Goal: Information Seeking & Learning: Learn about a topic

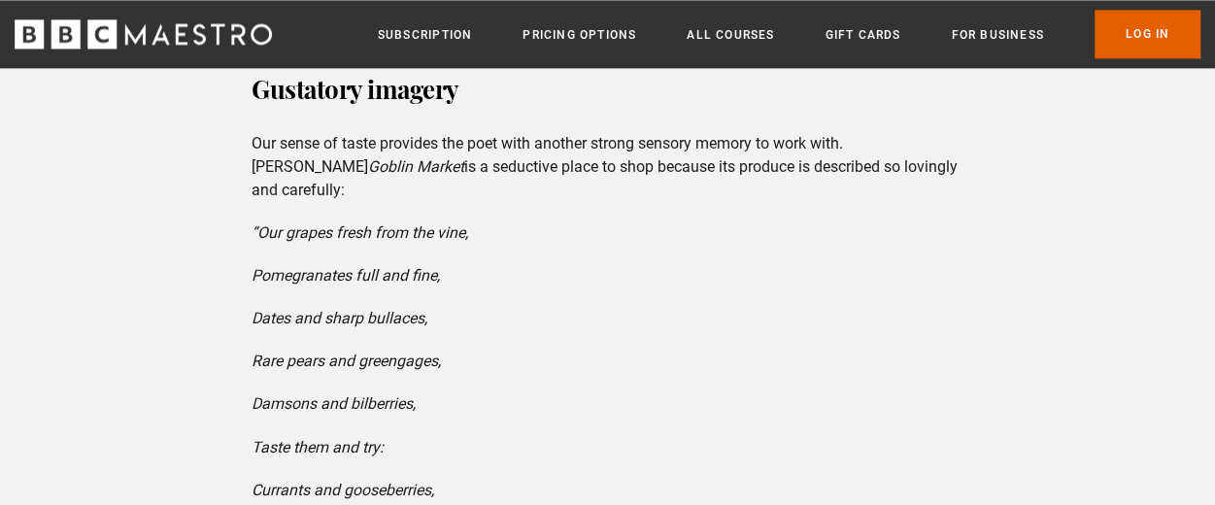
scroll to position [5054, 0]
drag, startPoint x: 0, startPoint y: 0, endPoint x: 670, endPoint y: 329, distance: 746.8
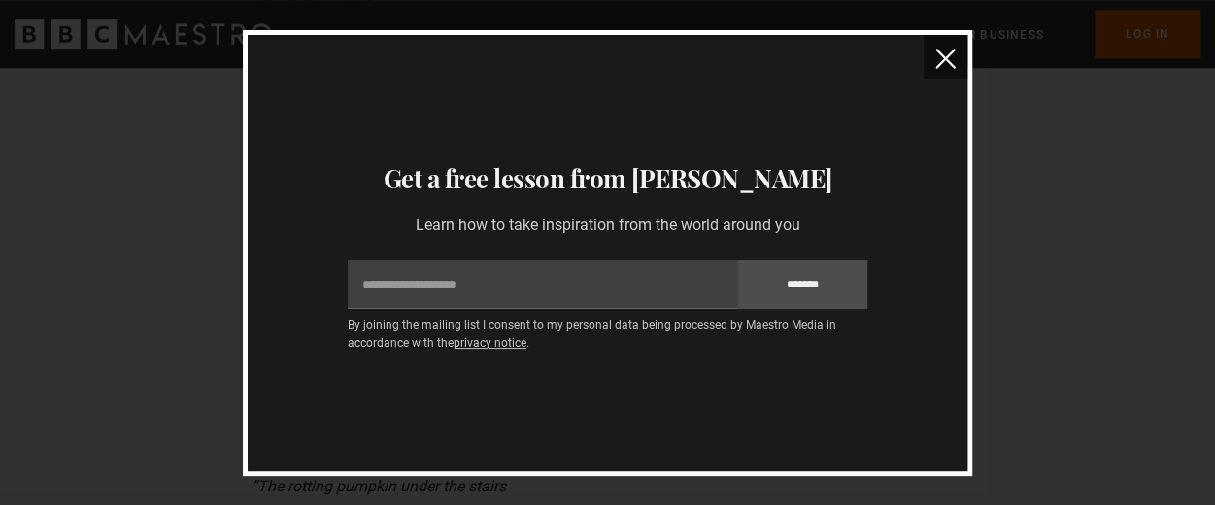
scroll to position [4227, 0]
click at [934, 46] on button "close" at bounding box center [946, 57] width 44 height 44
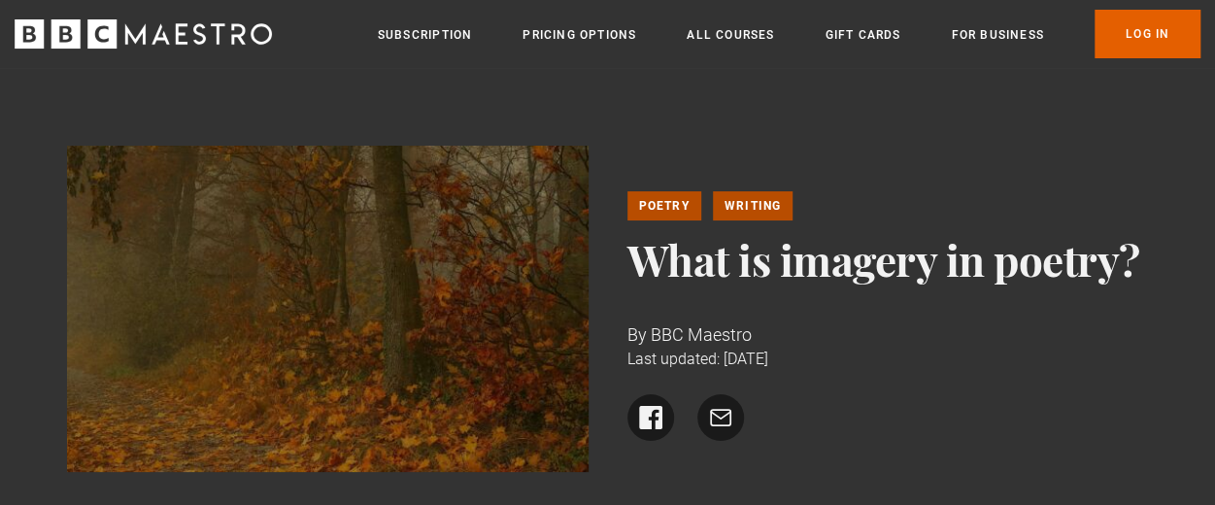
scroll to position [16, 0]
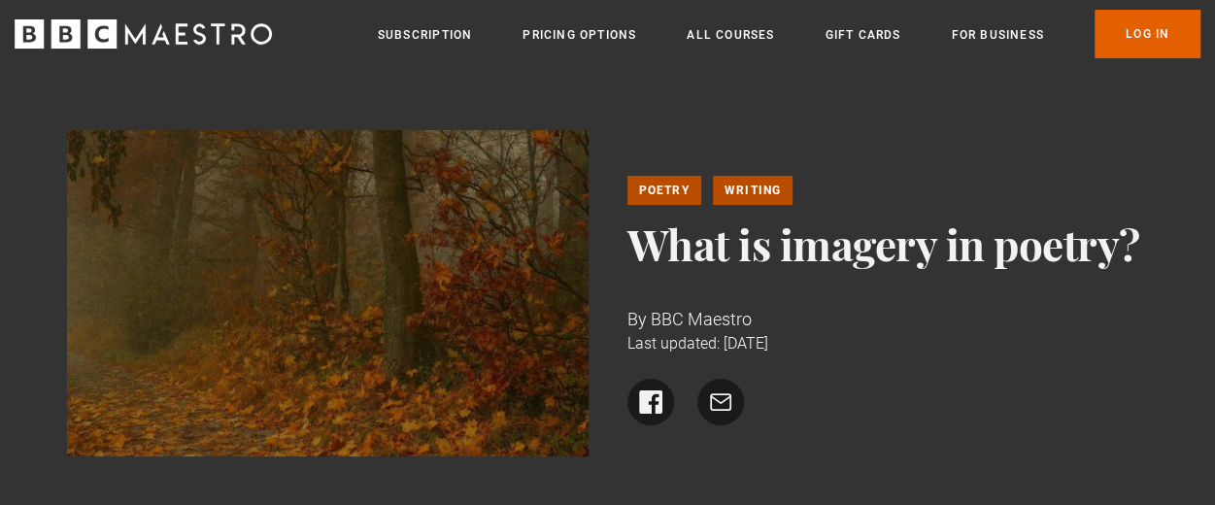
click at [118, 372] on img at bounding box center [328, 293] width 522 height 326
click at [375, 113] on div "Poetry Writing What is imagery in poetry? By BBC Maestro Last updated: 27 Novem…" at bounding box center [607, 300] width 1215 height 497
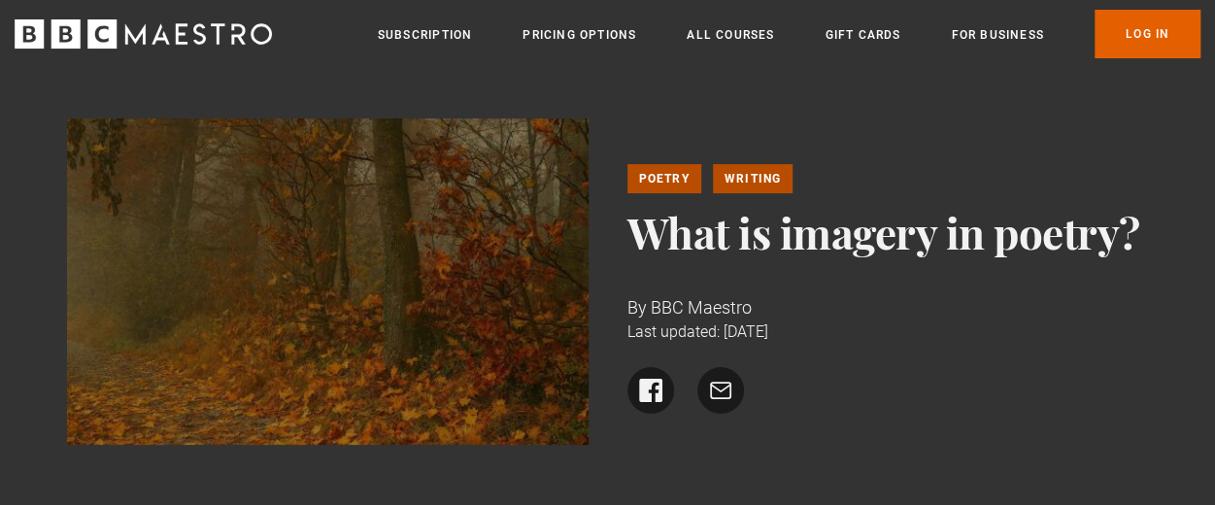
scroll to position [31, 0]
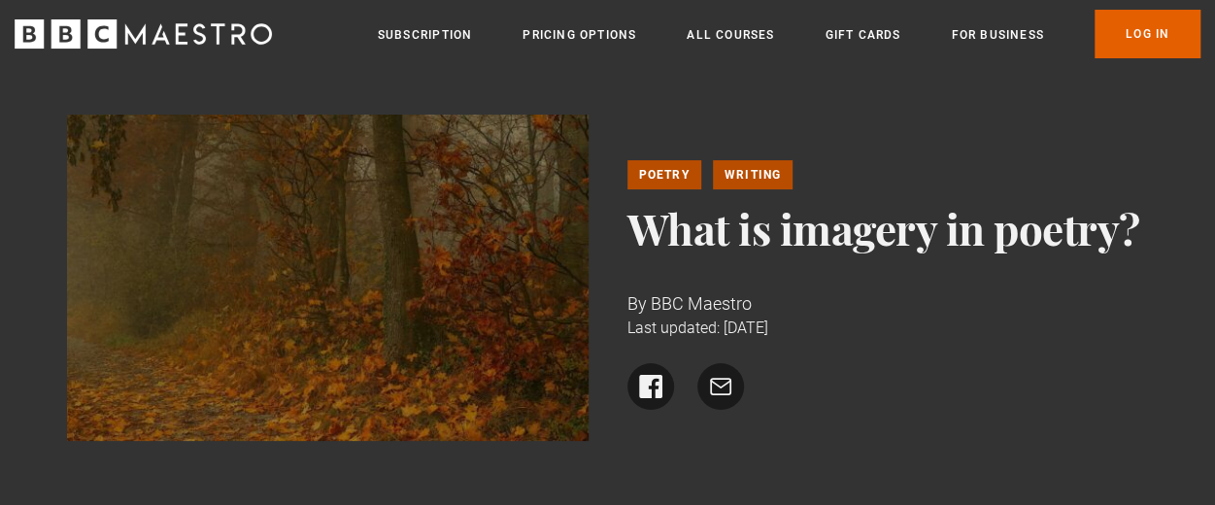
click at [246, 16] on div "Menu Close Subscription Pricing Options All Courses Gift Cards For business Alr…" at bounding box center [607, 34] width 1215 height 49
click at [226, 28] on icon "BBC Maestro" at bounding box center [143, 33] width 257 height 29
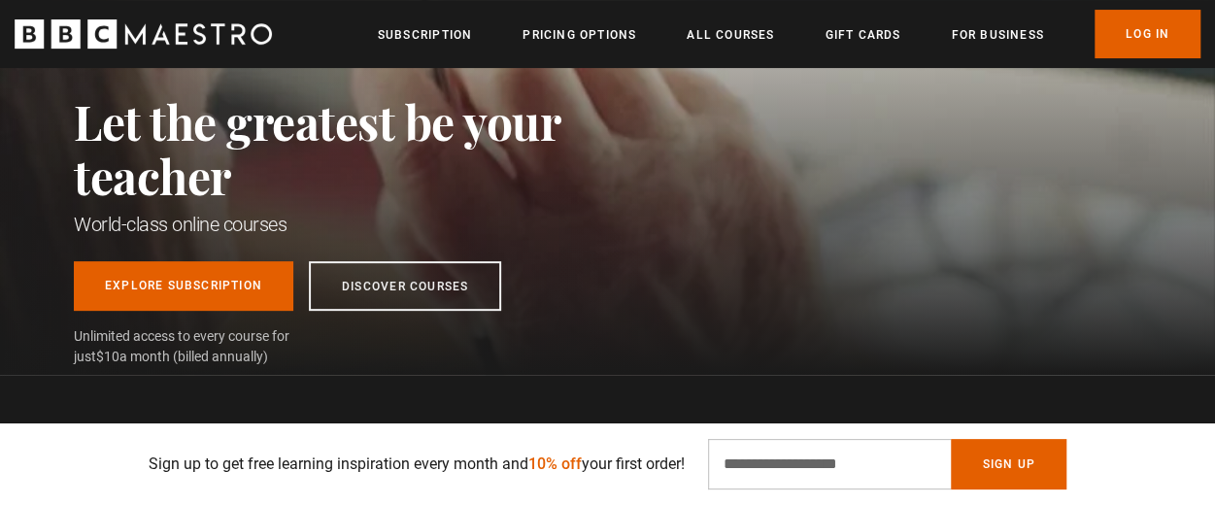
scroll to position [218, 0]
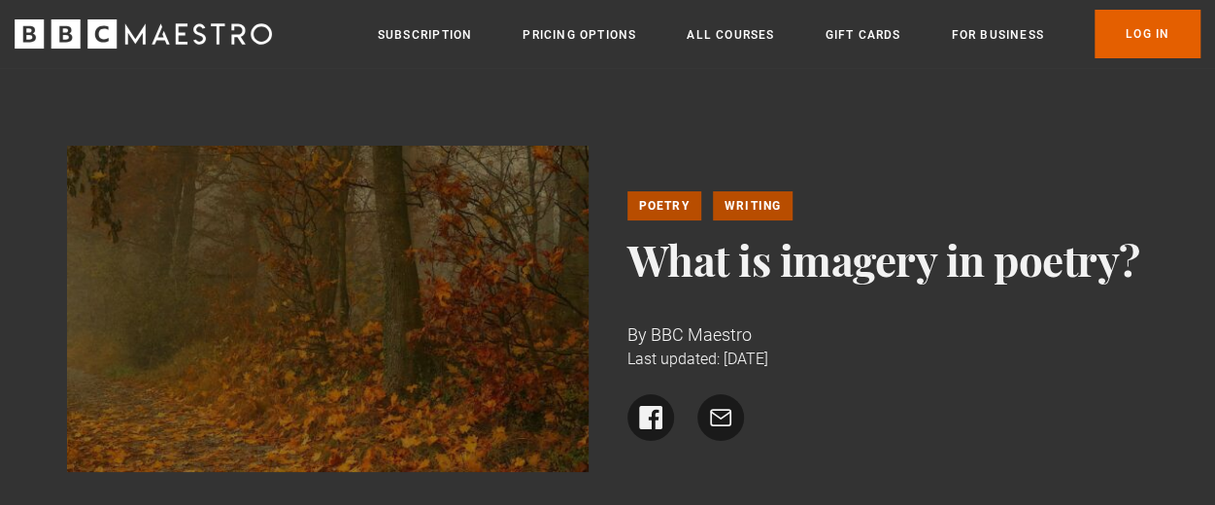
click at [215, 41] on icon "BBC Maestro" at bounding box center [143, 33] width 257 height 29
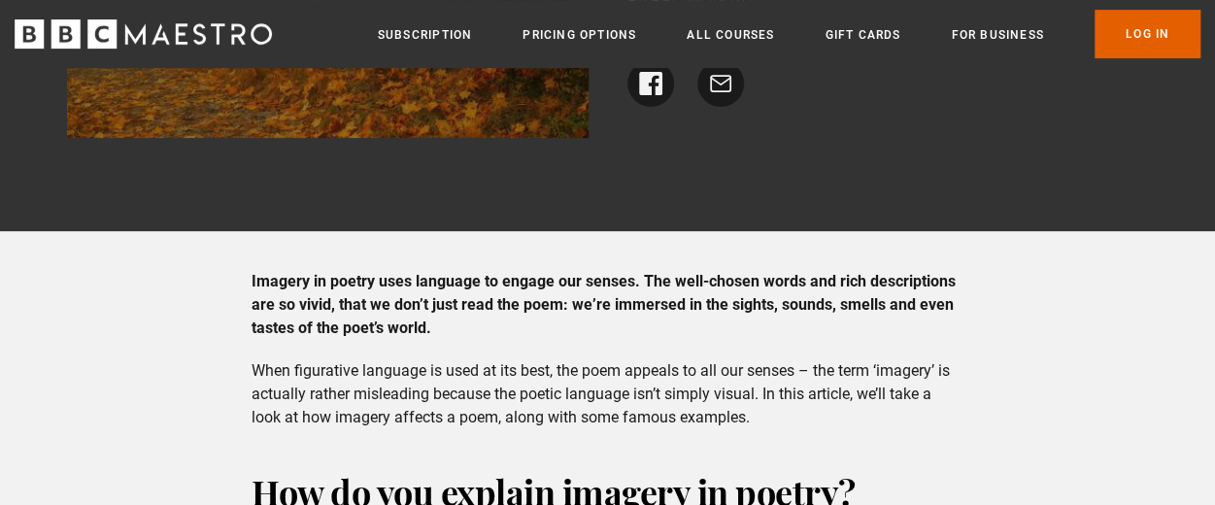
scroll to position [328, 0]
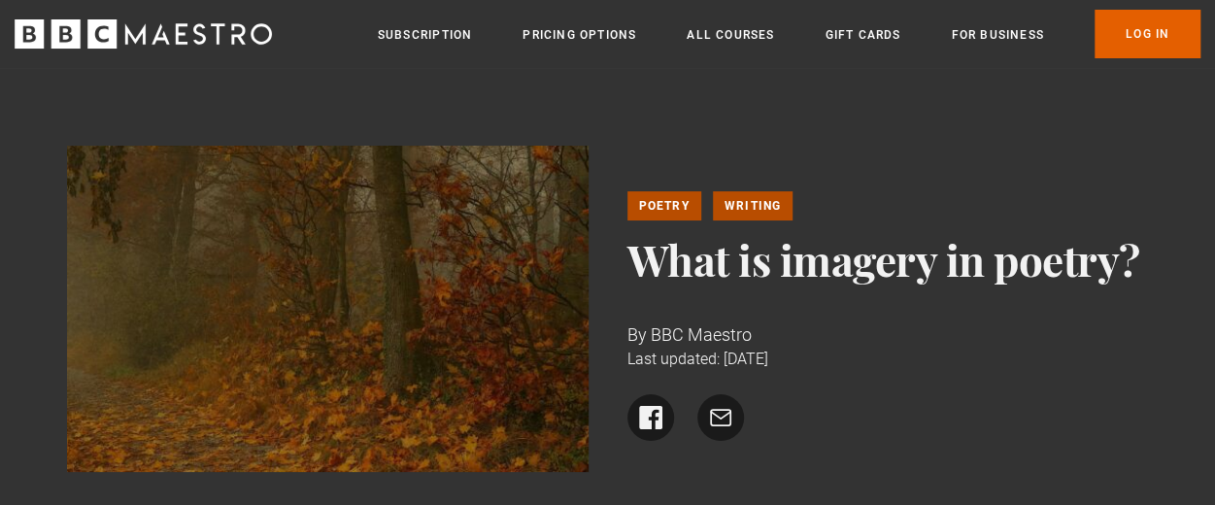
click at [1029, 343] on p "By BBC Maestro" at bounding box center [889, 335] width 522 height 26
